Goal: Task Accomplishment & Management: Manage account settings

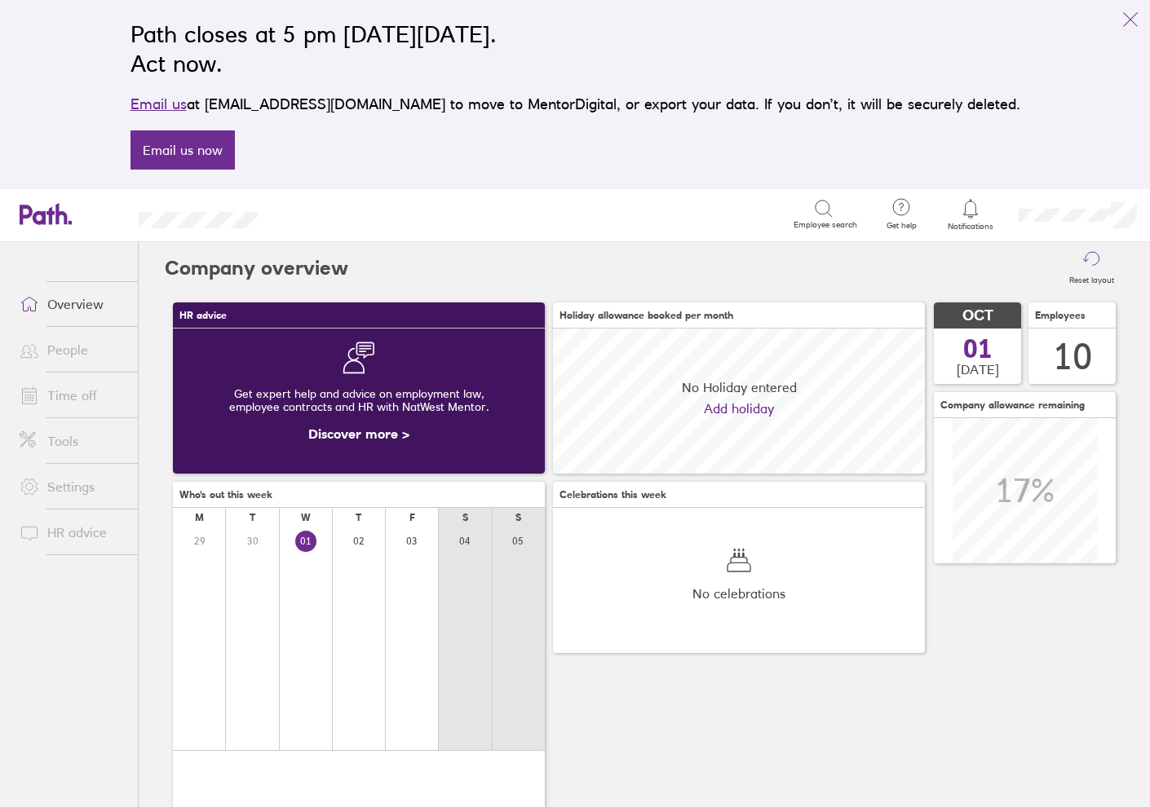
scroll to position [145, 372]
click at [77, 351] on link "People" at bounding box center [72, 350] width 131 height 33
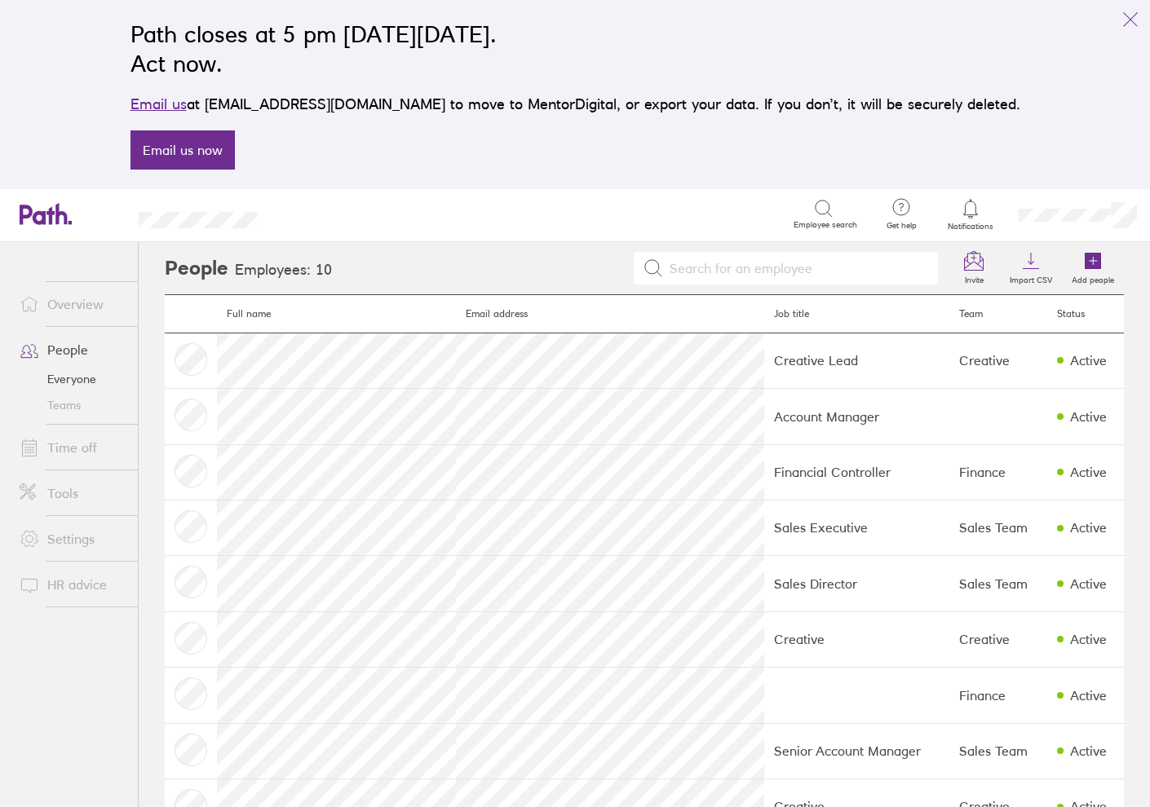
click at [85, 443] on link "Time off" at bounding box center [72, 447] width 131 height 33
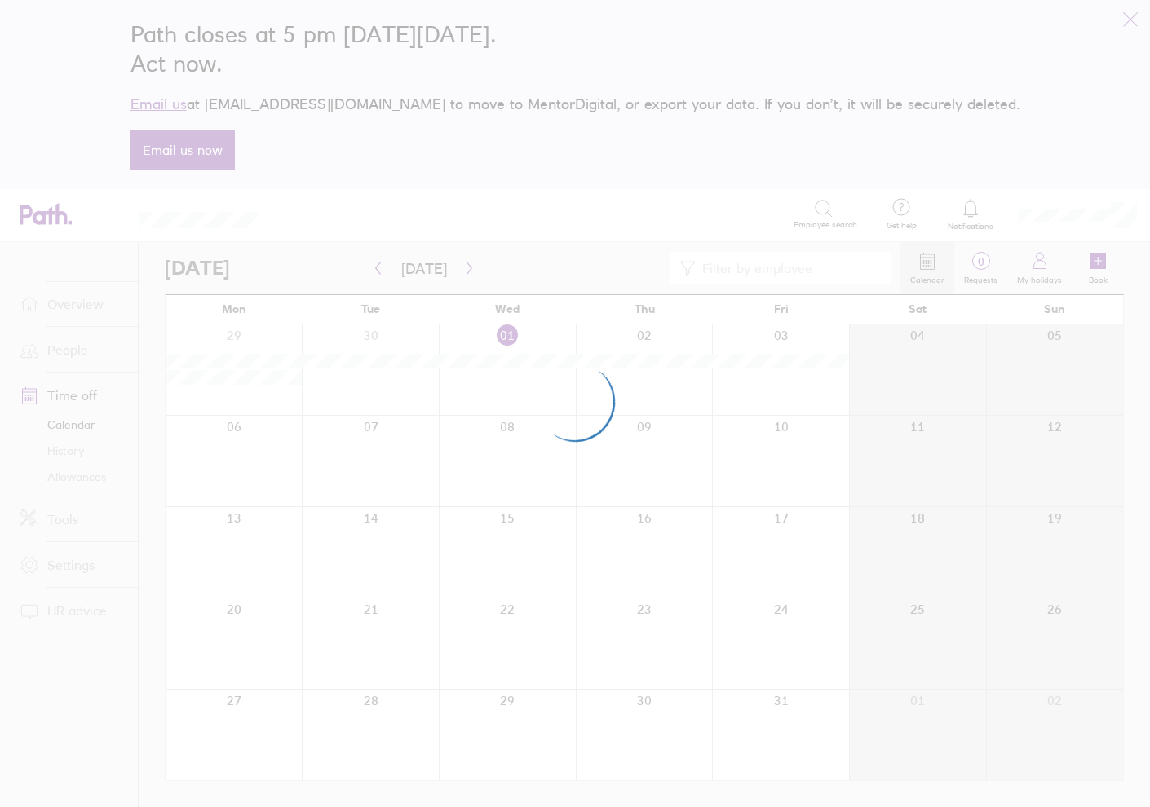
click at [69, 356] on div at bounding box center [575, 403] width 1150 height 807
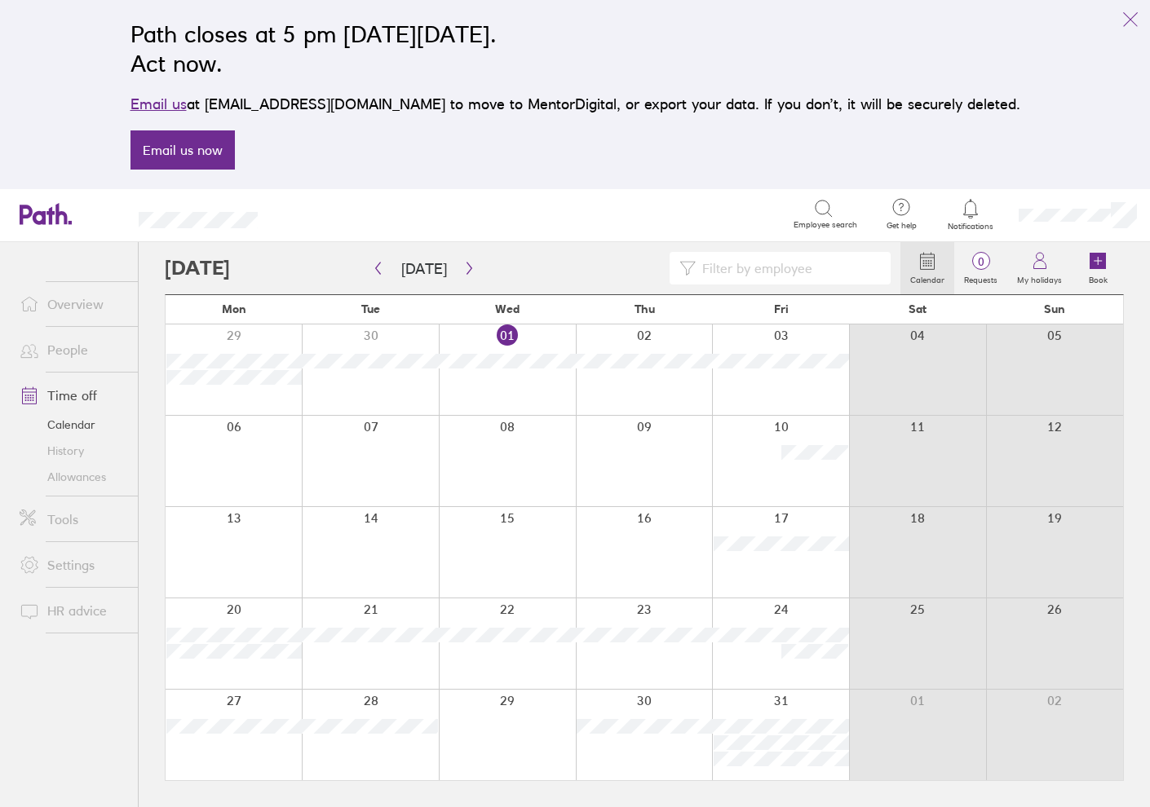
click at [75, 349] on link "People" at bounding box center [72, 350] width 131 height 33
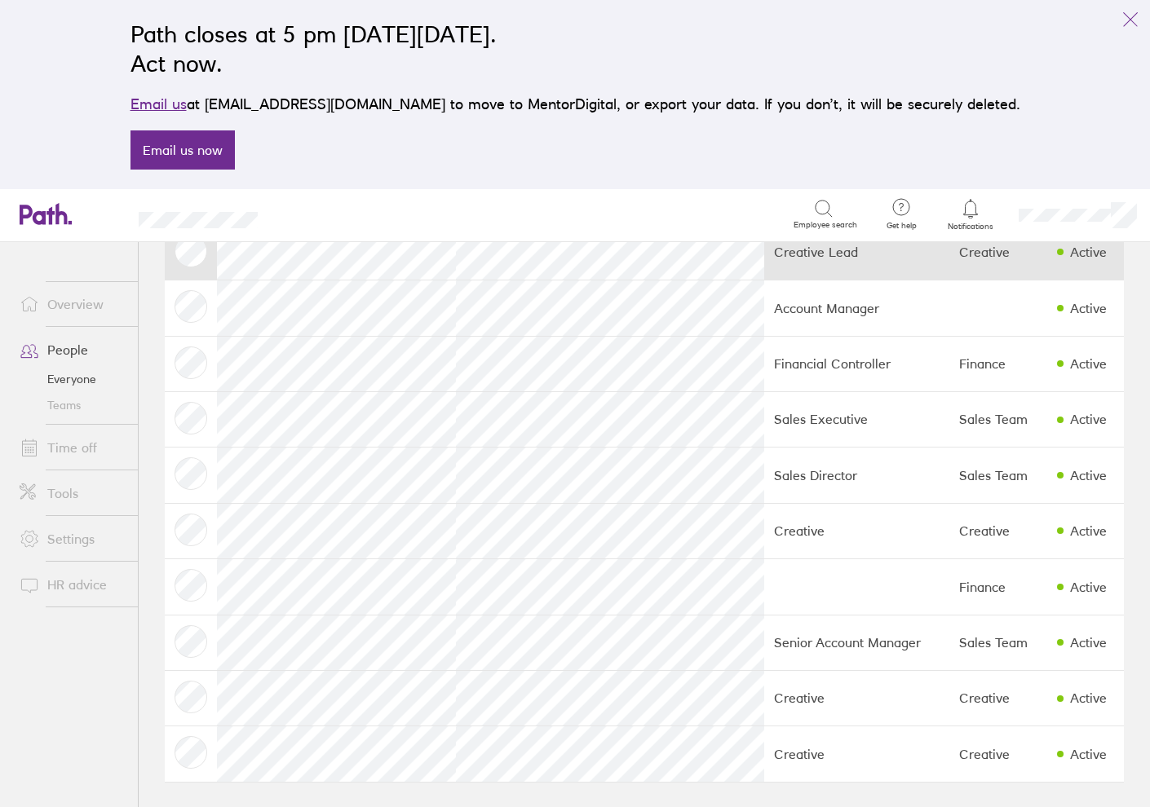
scroll to position [108, 0]
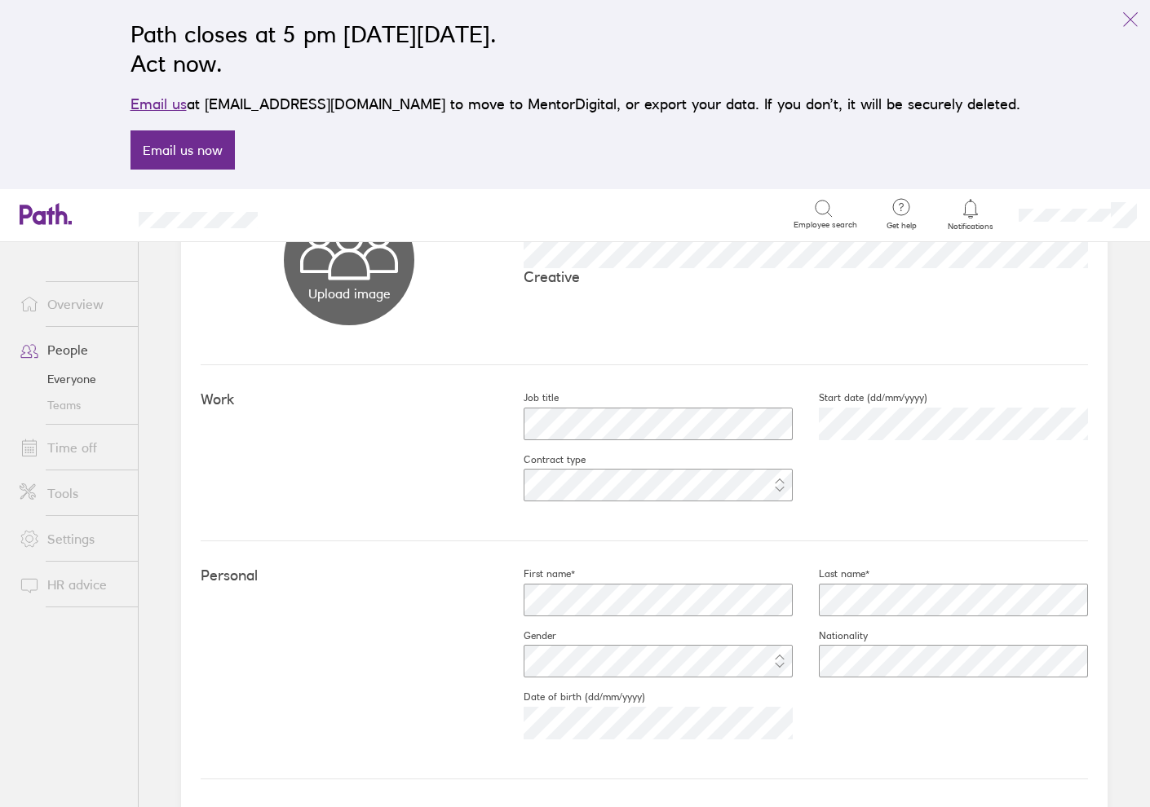
scroll to position [166, 0]
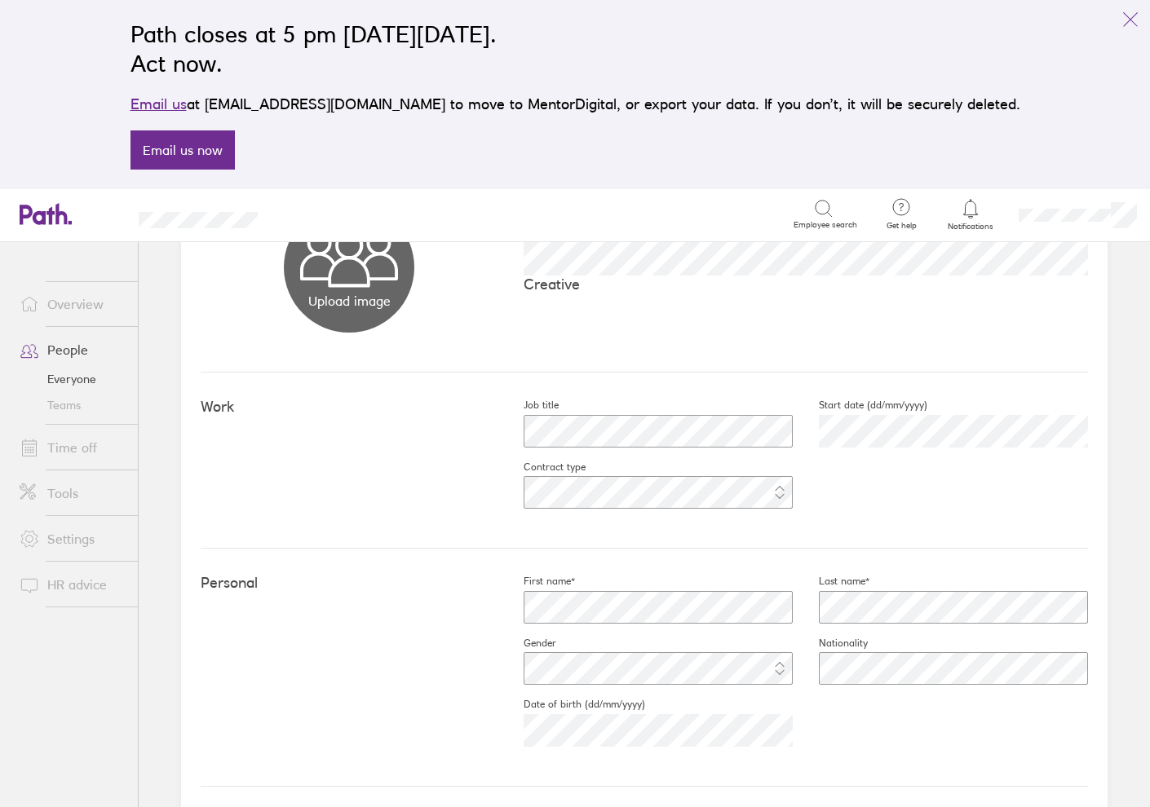
click at [949, 465] on div "Job title Start date (dd/mm/yyyy) [DATE] Contract type" at bounding box center [792, 460] width 590 height 123
click at [1081, 409] on fieldset "Start date (dd/mm/yyyy) [DATE]" at bounding box center [940, 430] width 295 height 62
click at [73, 370] on link "Everyone" at bounding box center [72, 379] width 131 height 26
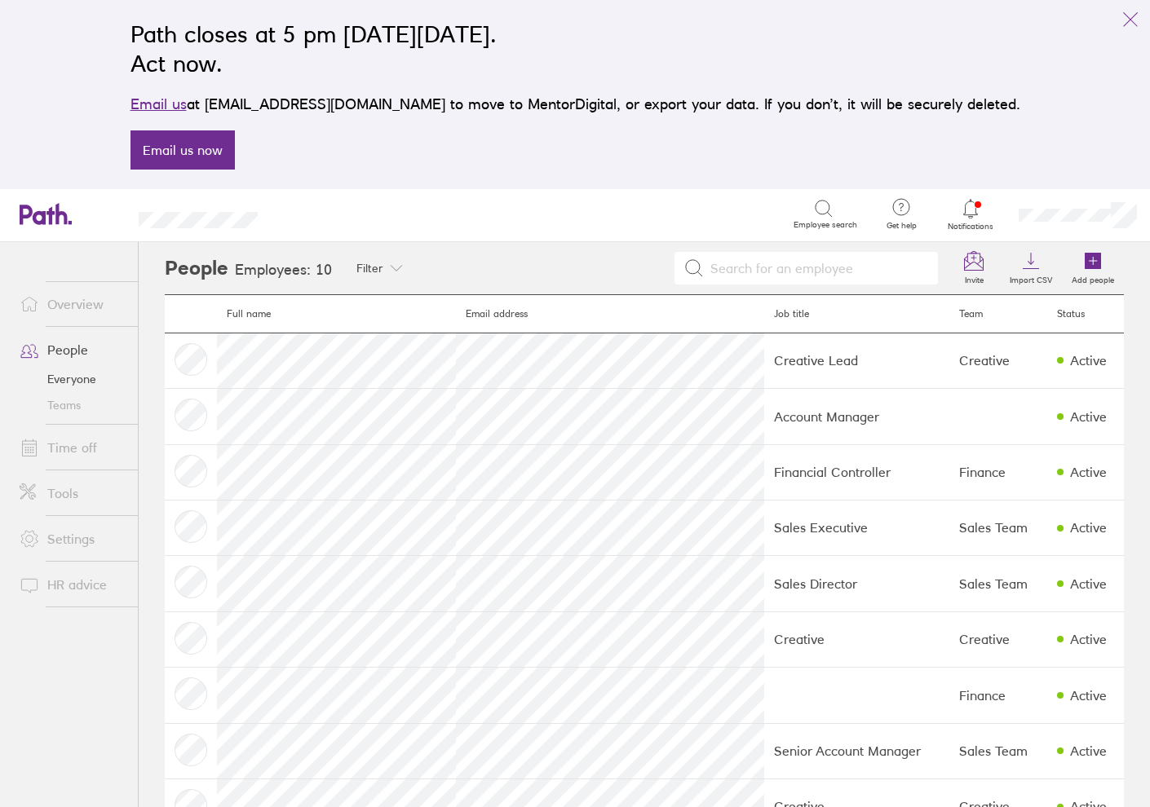
click at [81, 449] on link "Time off" at bounding box center [72, 447] width 131 height 33
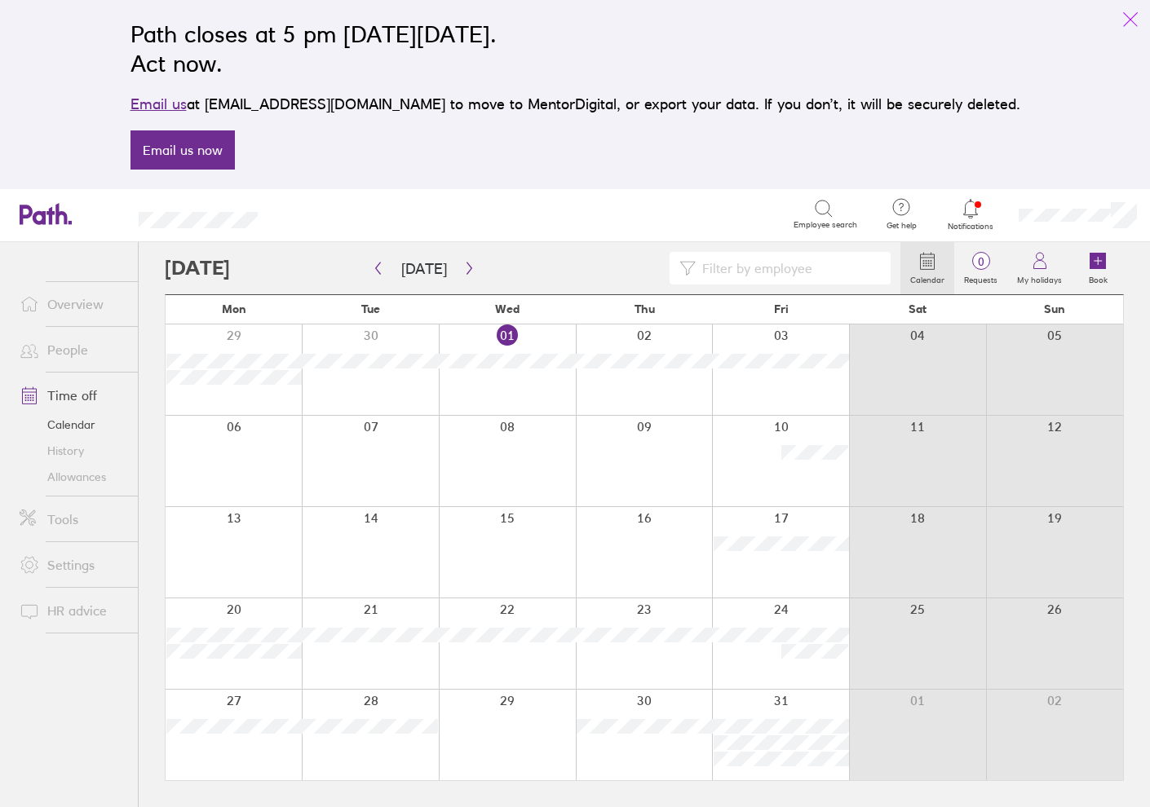
click at [1125, 24] on icon "link" at bounding box center [1131, 20] width 20 height 20
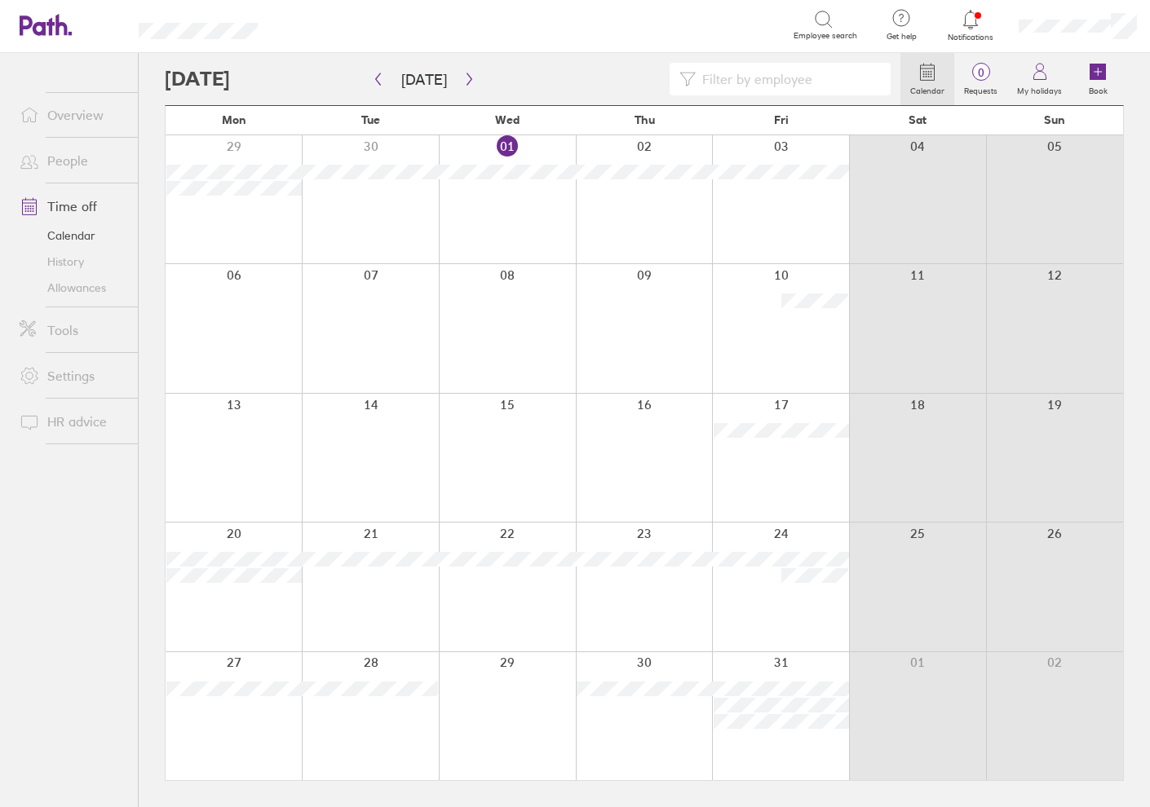
click at [82, 280] on link "Allowances" at bounding box center [72, 288] width 131 height 26
